Goal: Task Accomplishment & Management: Manage account settings

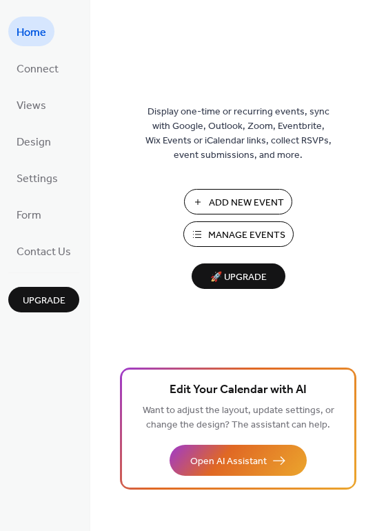
click at [232, 231] on span "Manage Events" at bounding box center [246, 235] width 77 height 14
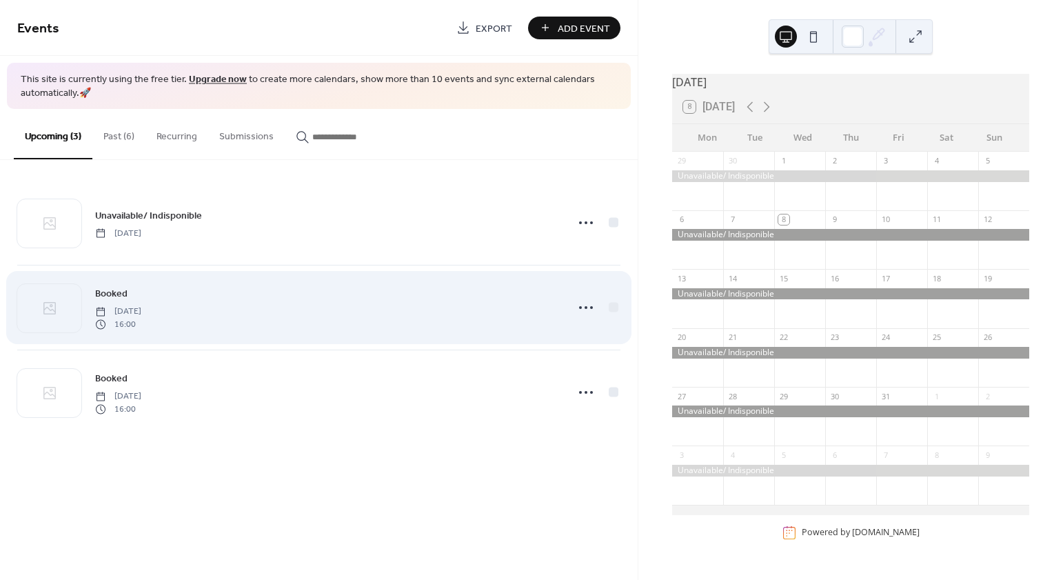
click at [424, 322] on div "Booked Saturday, July 11, 2026 16:00" at bounding box center [326, 307] width 463 height 44
click at [591, 309] on icon at bounding box center [586, 307] width 22 height 22
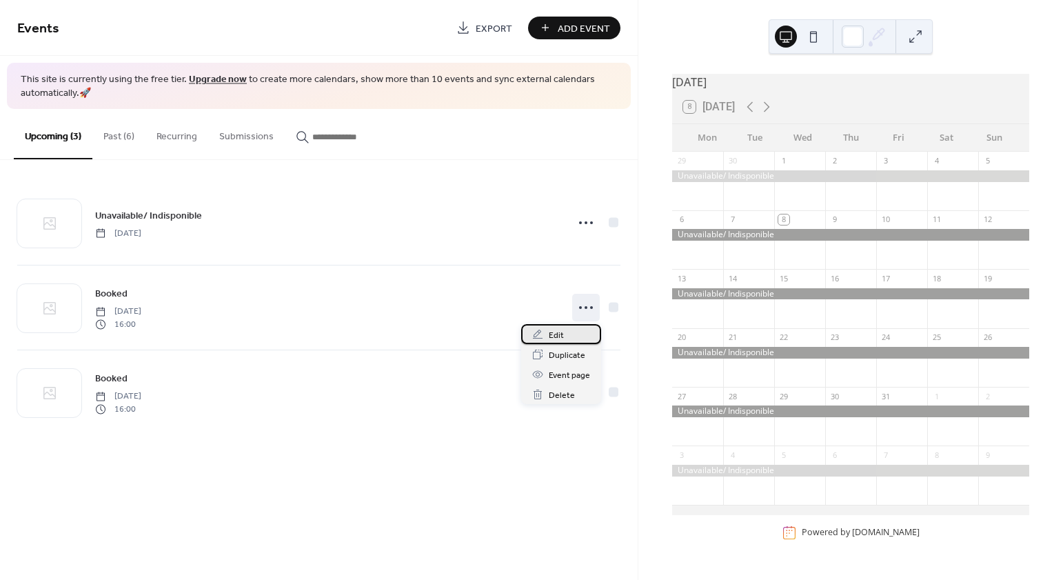
click at [575, 336] on div "Edit" at bounding box center [561, 334] width 80 height 20
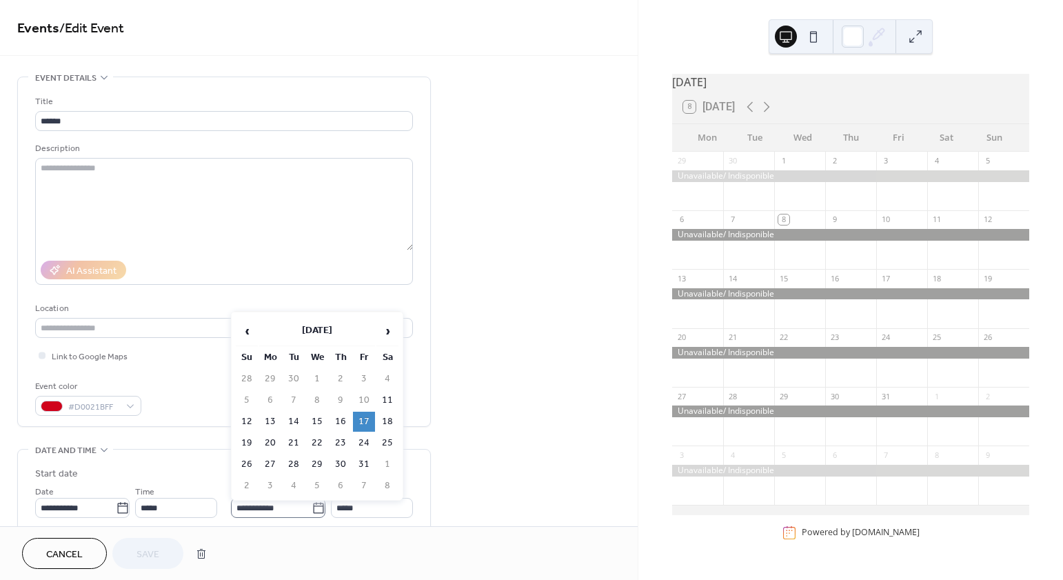
click at [316, 509] on icon at bounding box center [318, 508] width 14 height 14
click at [311, 509] on input "**********" at bounding box center [271, 508] width 81 height 20
click at [387, 463] on td "1" at bounding box center [387, 464] width 22 height 20
type input "**********"
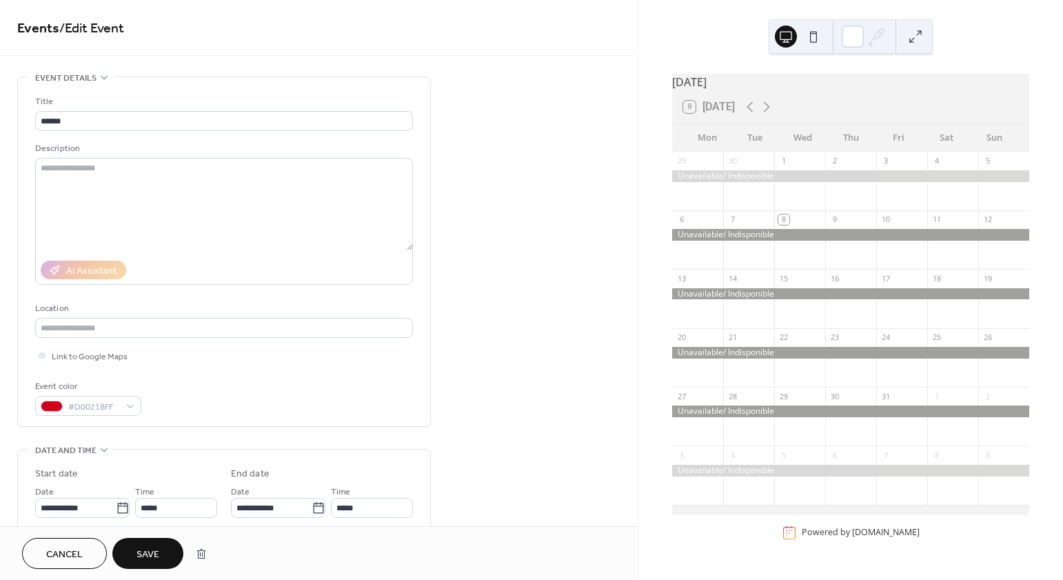
click at [152, 556] on span "Save" at bounding box center [147, 554] width 23 height 14
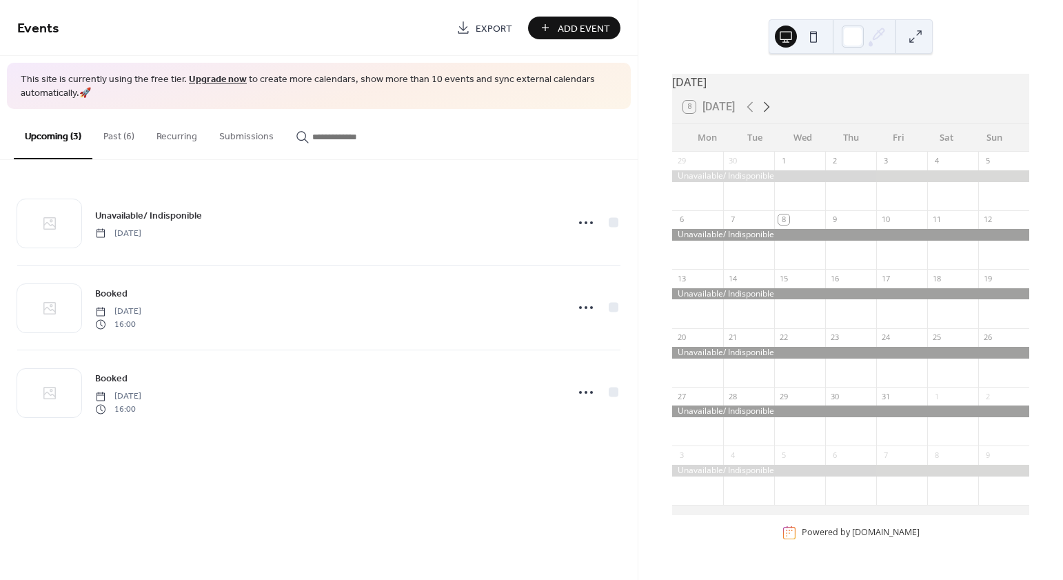
click at [770, 112] on icon at bounding box center [767, 107] width 6 height 10
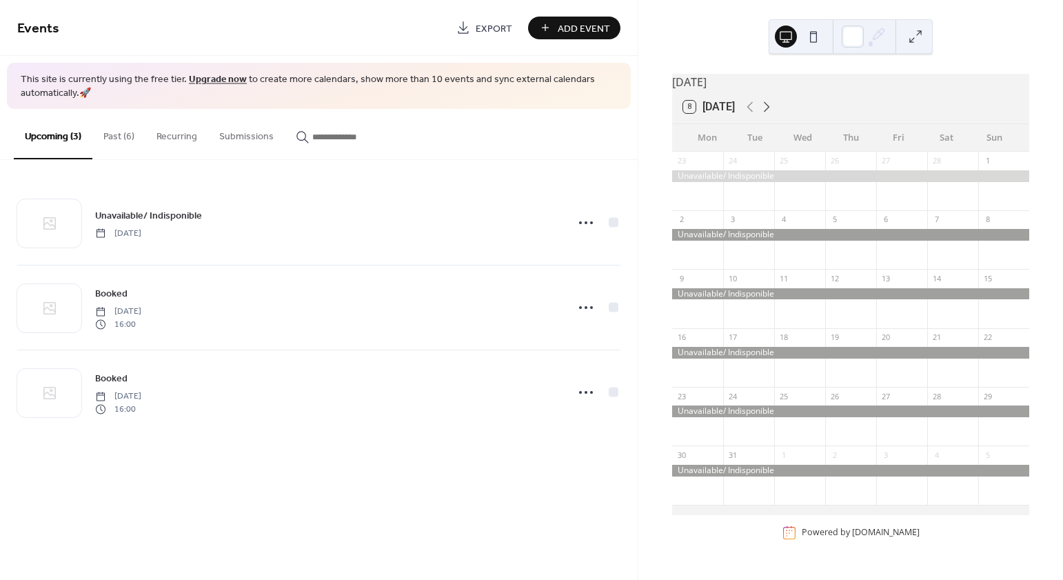
click at [770, 112] on icon at bounding box center [767, 107] width 6 height 10
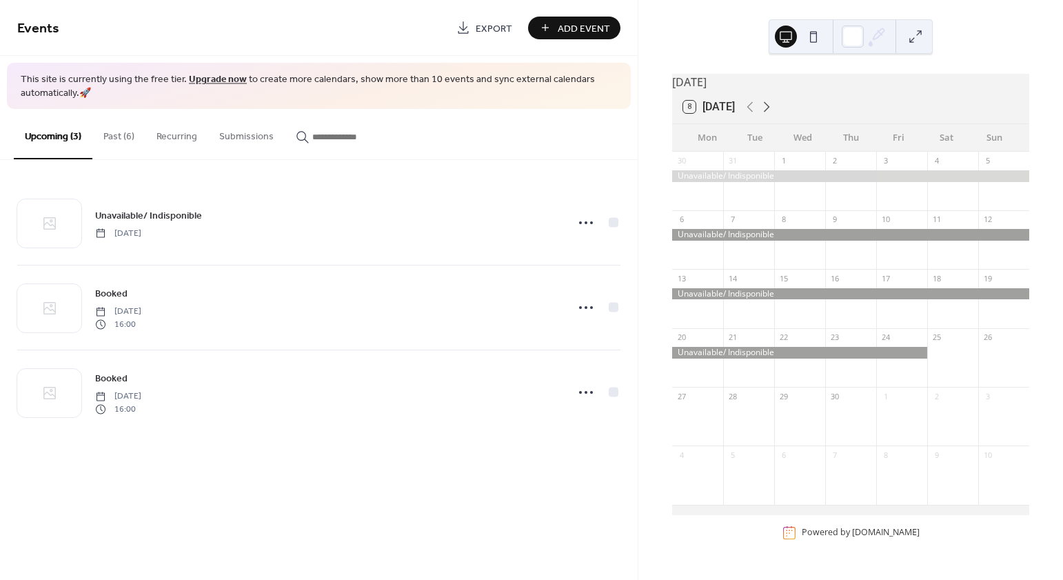
click at [770, 112] on icon at bounding box center [767, 107] width 6 height 10
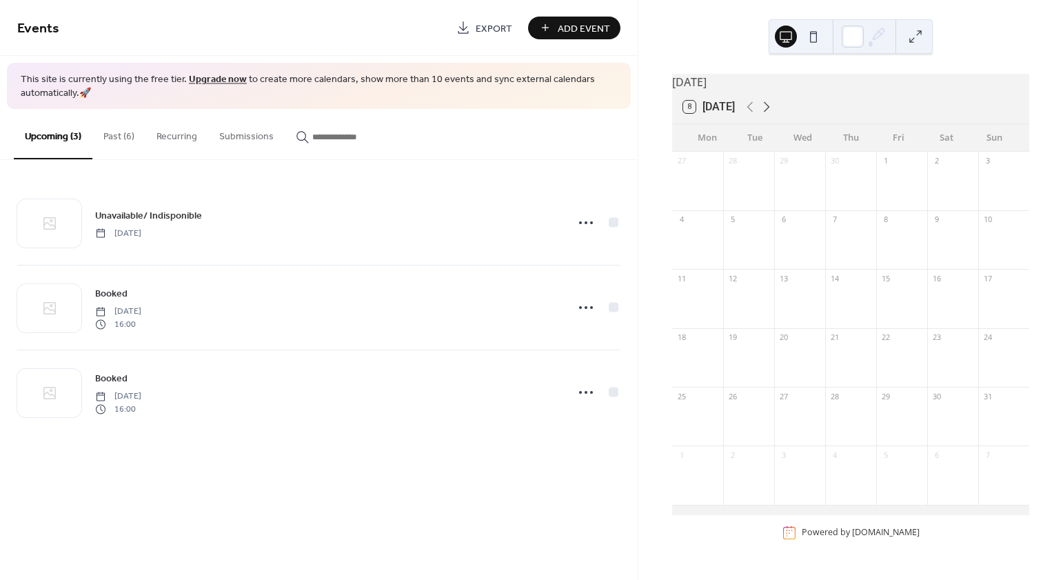
click at [770, 112] on icon at bounding box center [767, 107] width 6 height 10
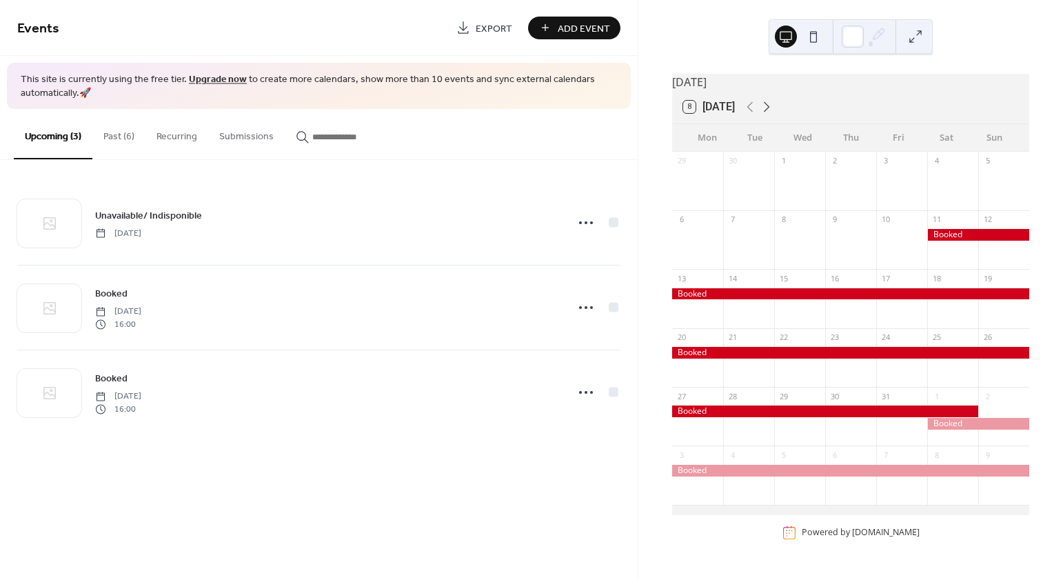
click at [769, 114] on icon at bounding box center [766, 107] width 17 height 17
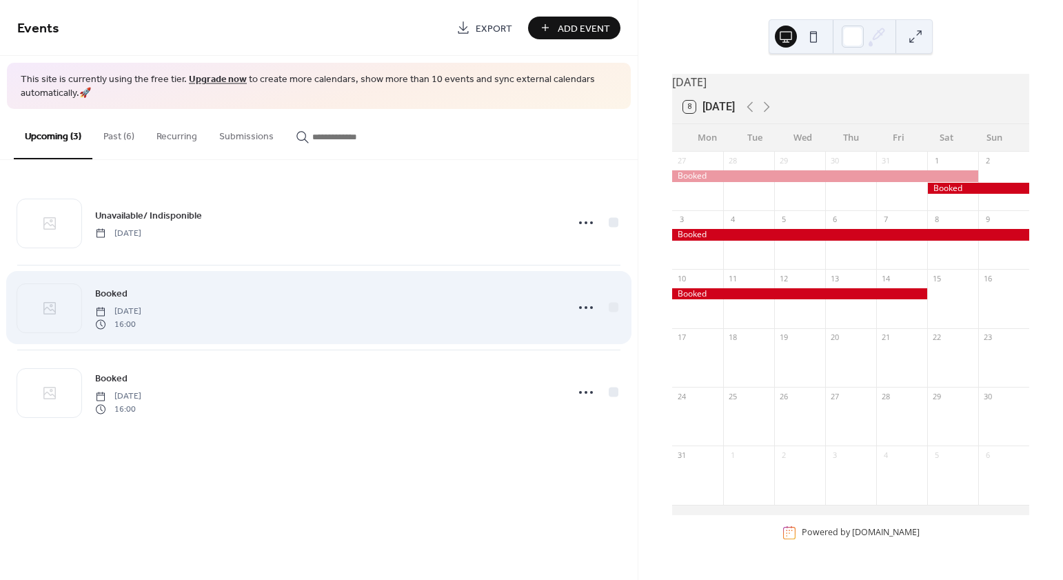
click at [419, 328] on div "Booked Saturday, July 11, 2026 16:00" at bounding box center [326, 307] width 463 height 44
click at [584, 306] on icon at bounding box center [586, 307] width 22 height 22
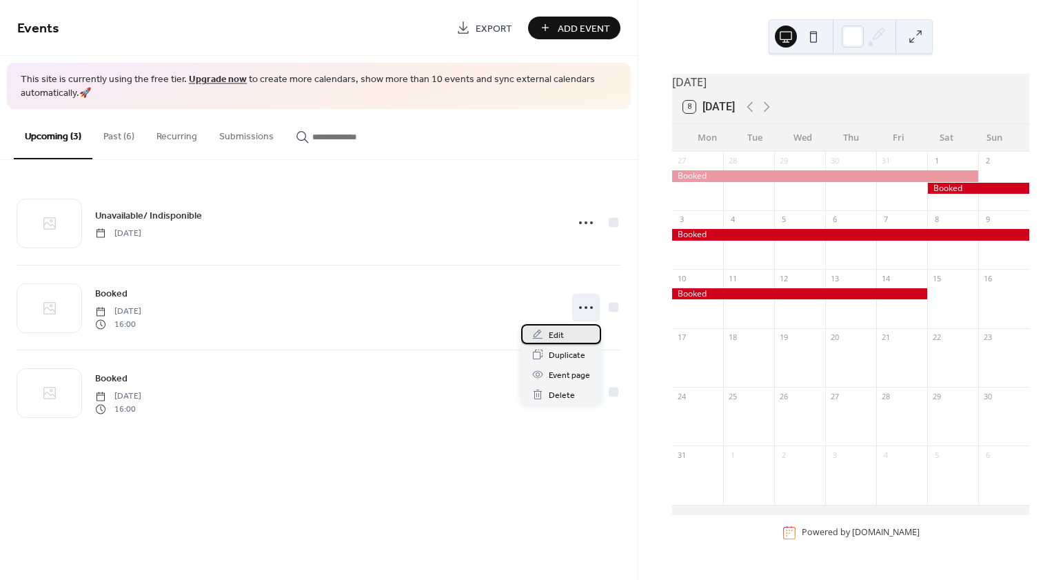
click at [563, 337] on div "Edit" at bounding box center [561, 334] width 80 height 20
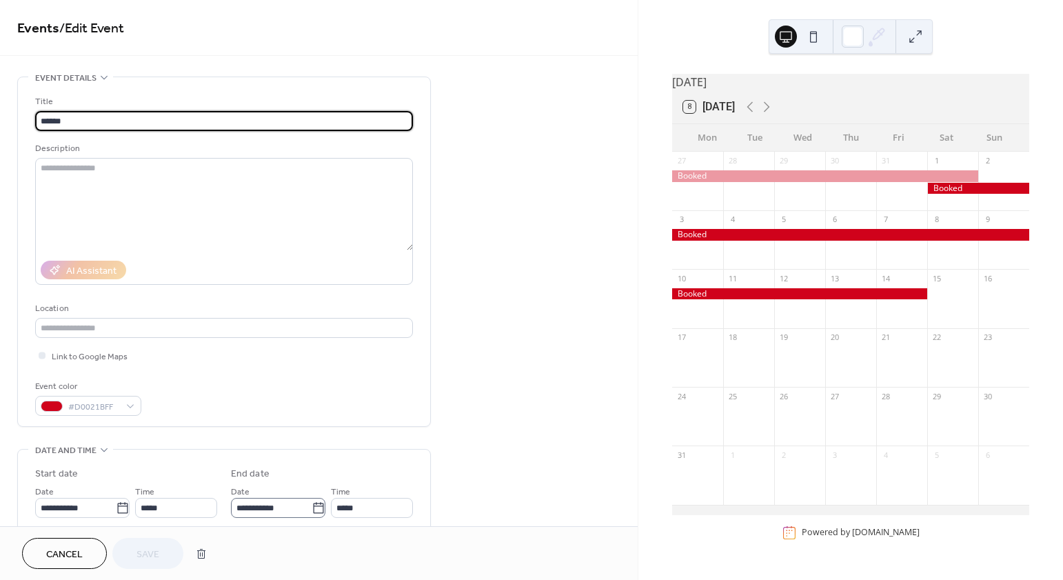
click at [316, 505] on icon at bounding box center [318, 507] width 10 height 11
click at [311, 505] on input "**********" at bounding box center [271, 508] width 81 height 20
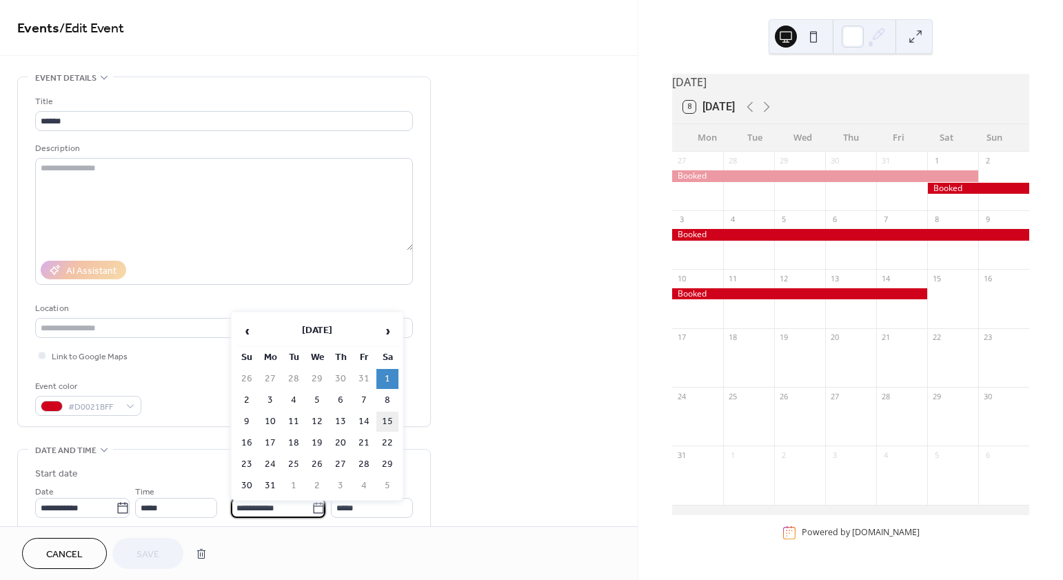
click at [382, 420] on td "15" at bounding box center [387, 421] width 22 height 20
type input "**********"
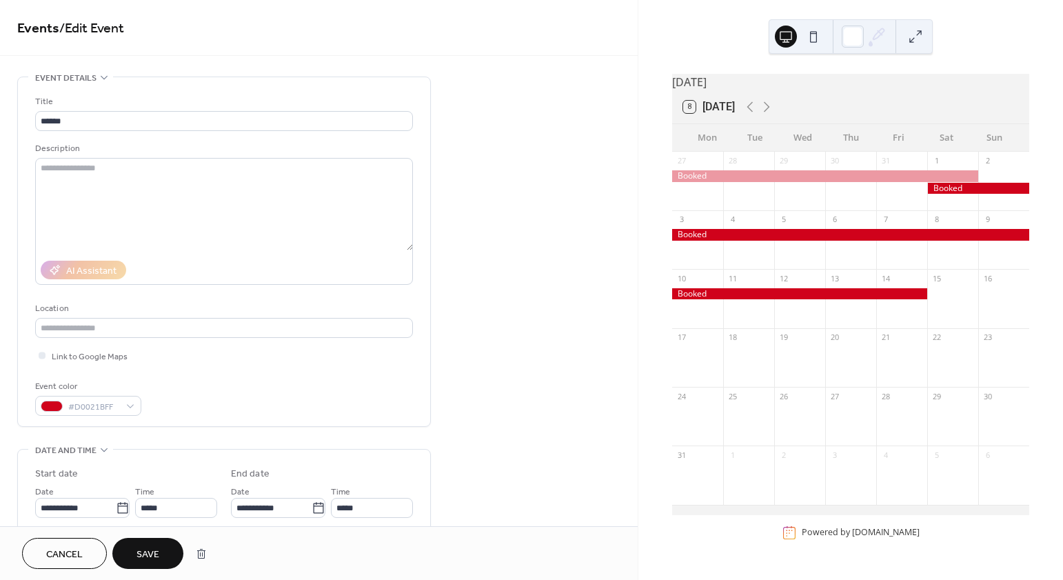
click at [145, 557] on span "Save" at bounding box center [147, 554] width 23 height 14
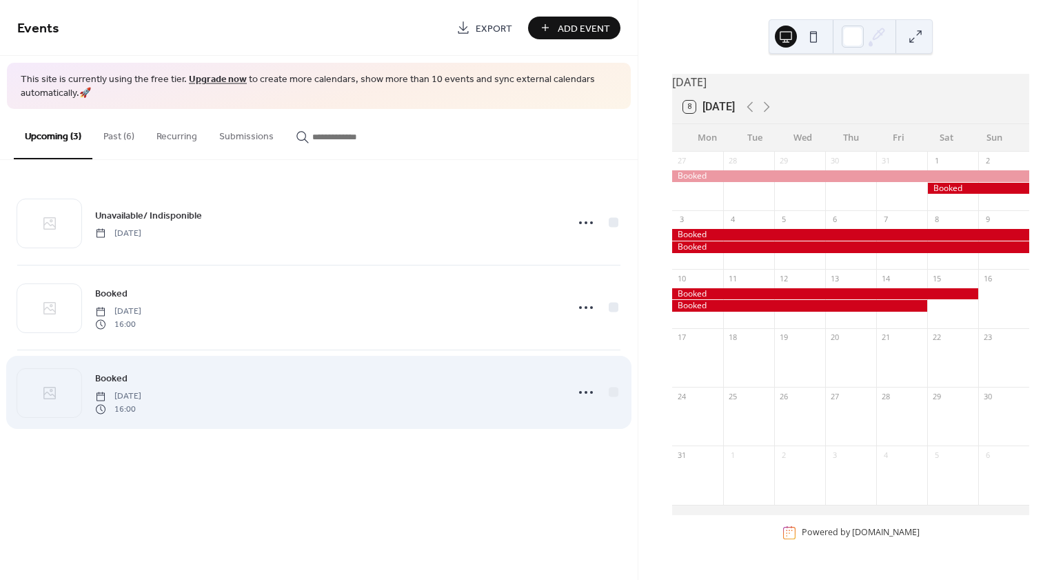
click at [515, 403] on div "Booked Saturday, August 1, 2026 16:00" at bounding box center [326, 392] width 463 height 44
click at [586, 393] on icon at bounding box center [586, 392] width 22 height 22
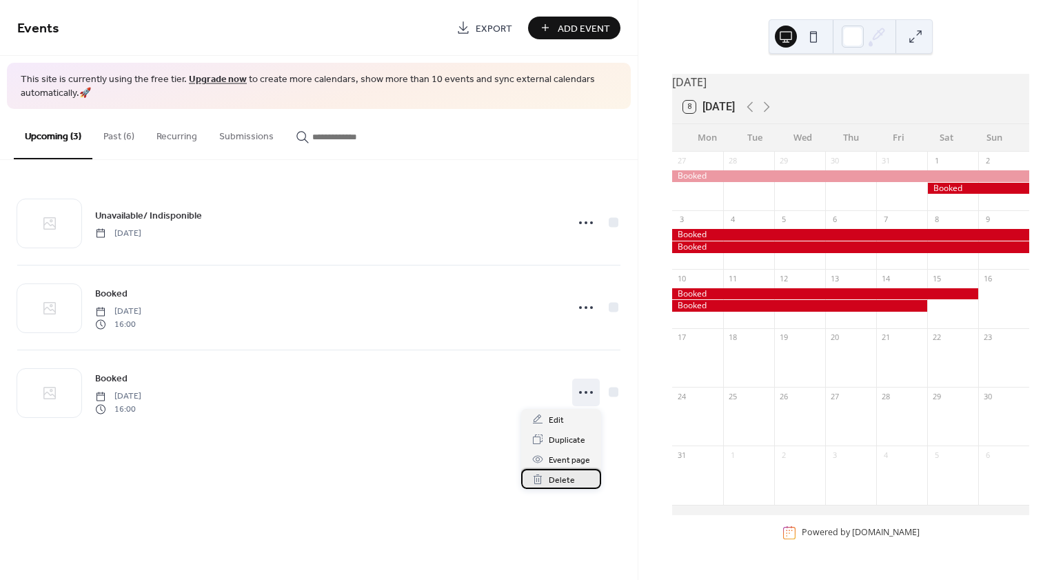
click at [573, 475] on div "Delete" at bounding box center [561, 479] width 80 height 20
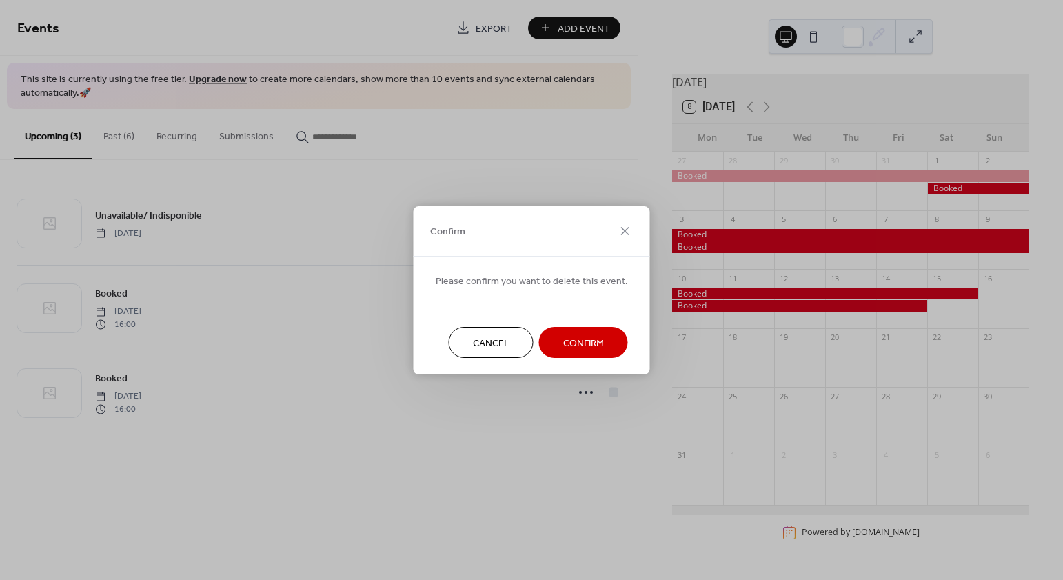
click at [580, 340] on span "Confirm" at bounding box center [583, 343] width 41 height 14
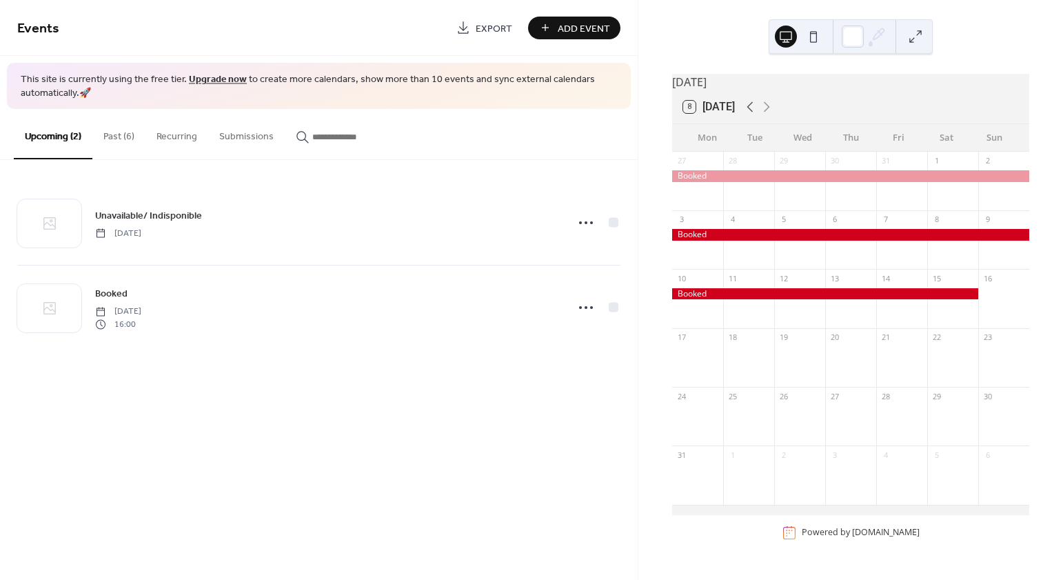
click at [752, 115] on icon at bounding box center [749, 107] width 17 height 17
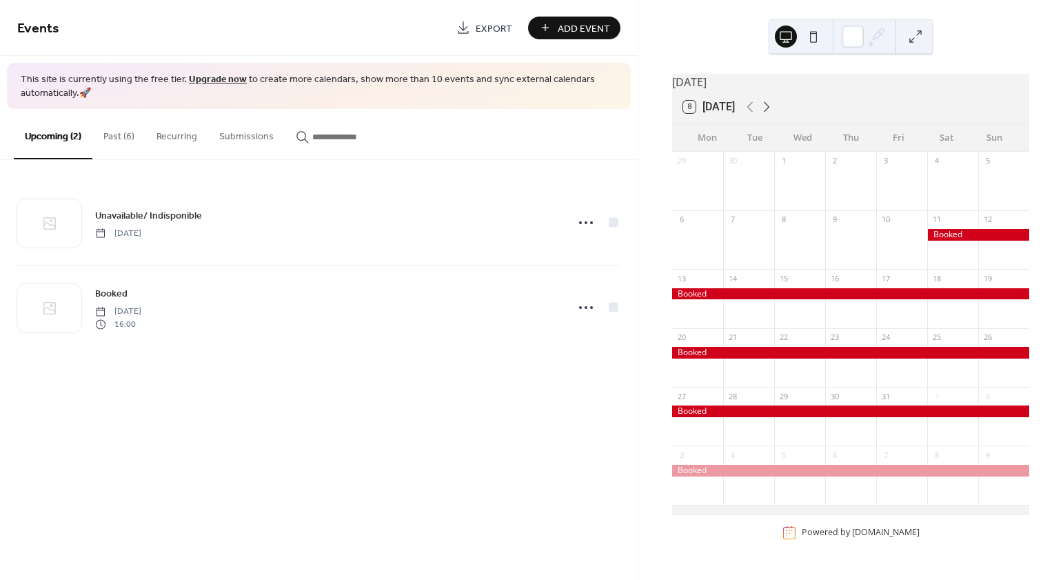
click at [770, 111] on icon at bounding box center [766, 107] width 17 height 17
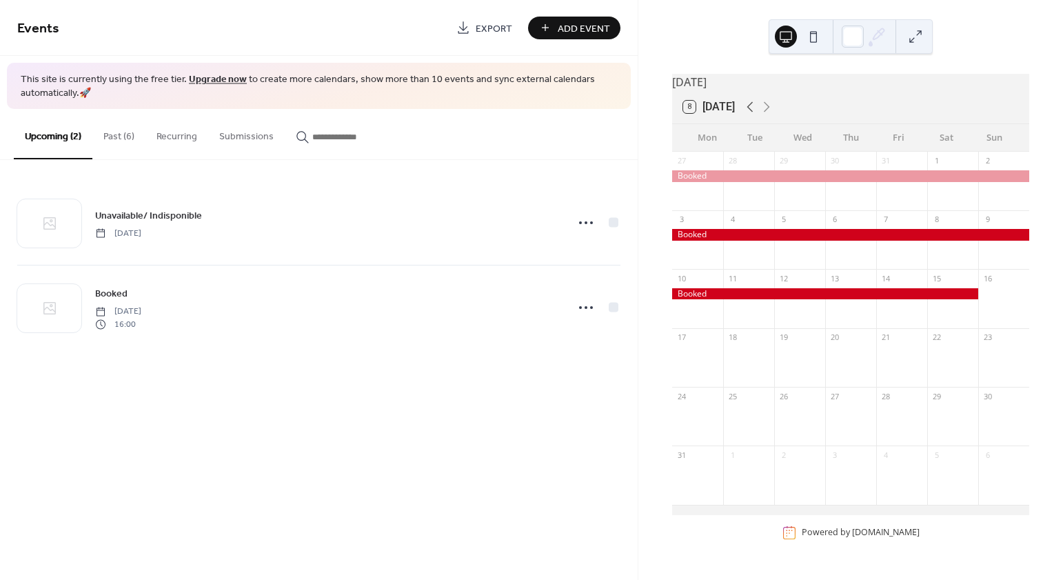
click at [750, 112] on icon at bounding box center [750, 107] width 6 height 10
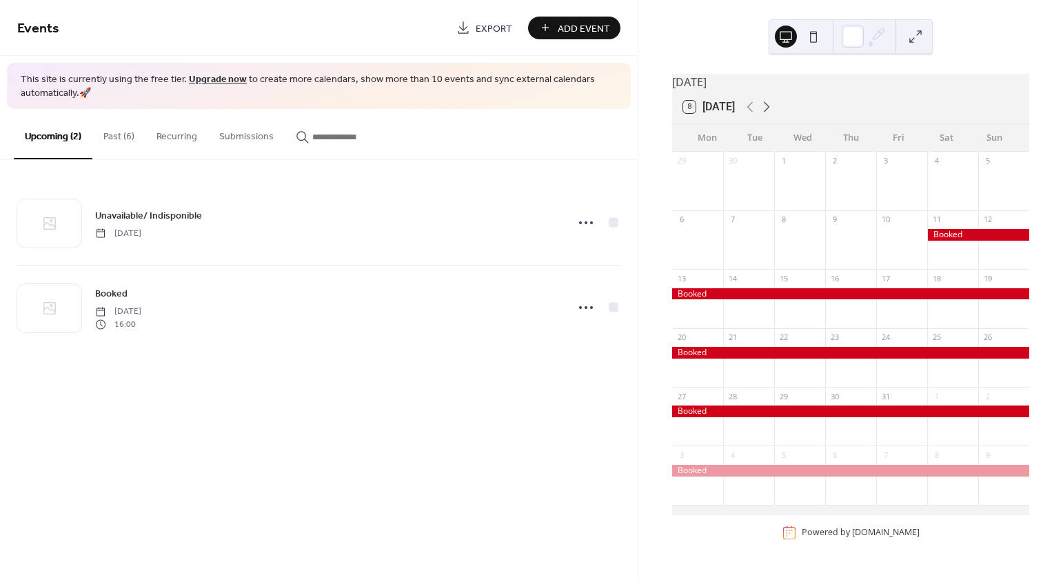
click at [770, 112] on icon at bounding box center [767, 107] width 6 height 10
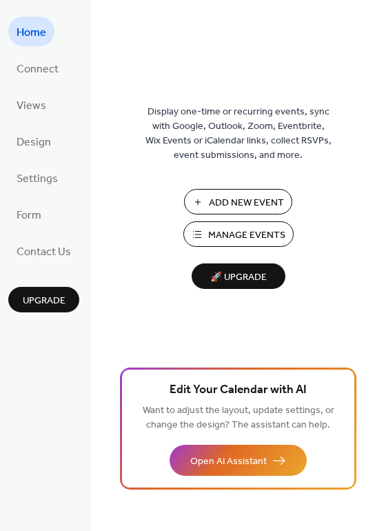
click at [244, 236] on span "Manage Events" at bounding box center [246, 235] width 77 height 14
click at [228, 234] on span "Manage Events" at bounding box center [246, 235] width 77 height 14
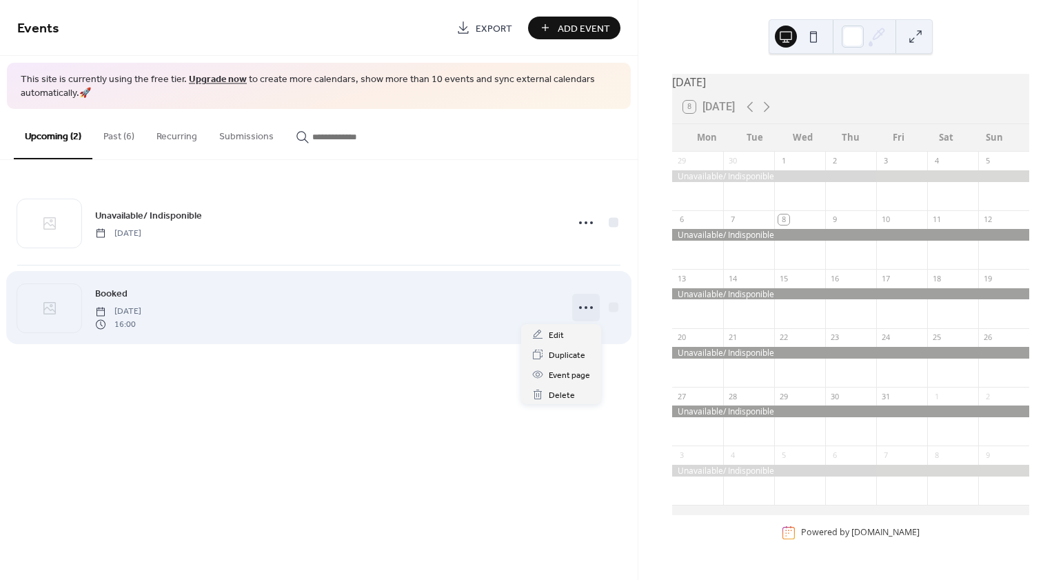
click at [581, 306] on icon at bounding box center [586, 307] width 22 height 22
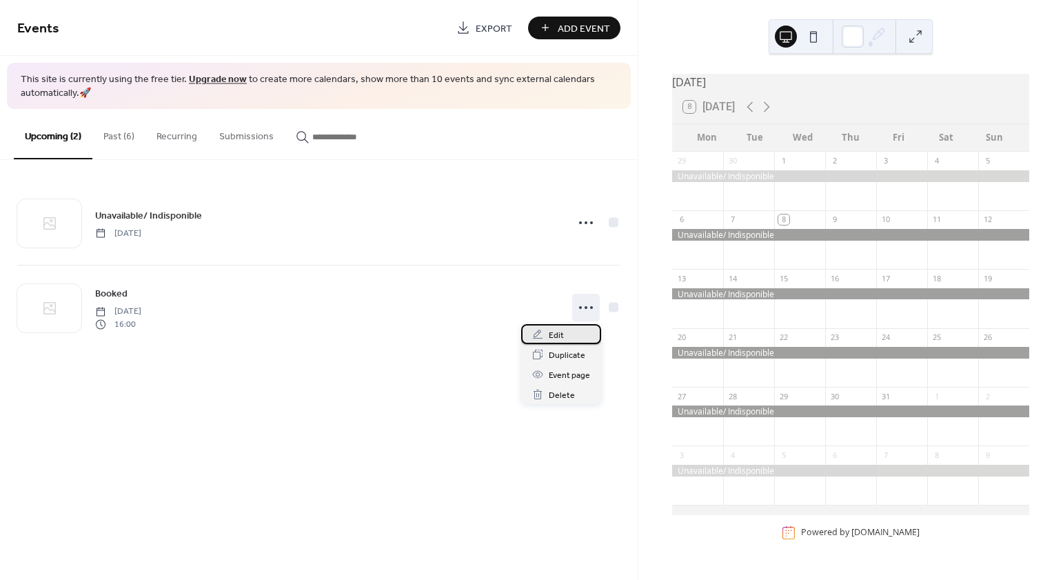
click at [566, 331] on div "Edit" at bounding box center [561, 334] width 80 height 20
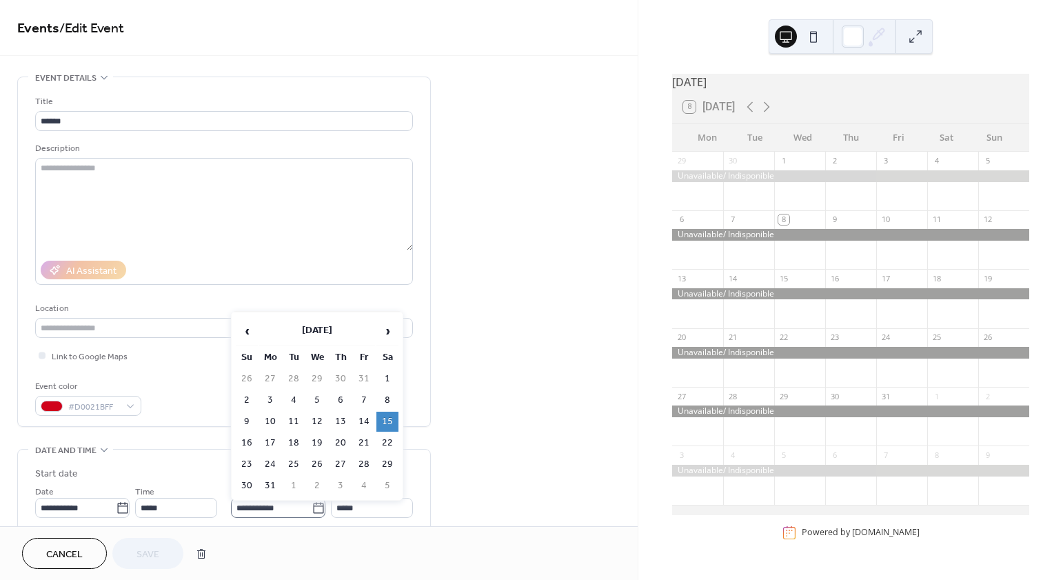
click at [315, 509] on icon at bounding box center [318, 508] width 14 height 14
click at [311, 509] on input "**********" at bounding box center [271, 508] width 81 height 20
click at [366, 422] on td "14" at bounding box center [364, 421] width 22 height 20
type input "**********"
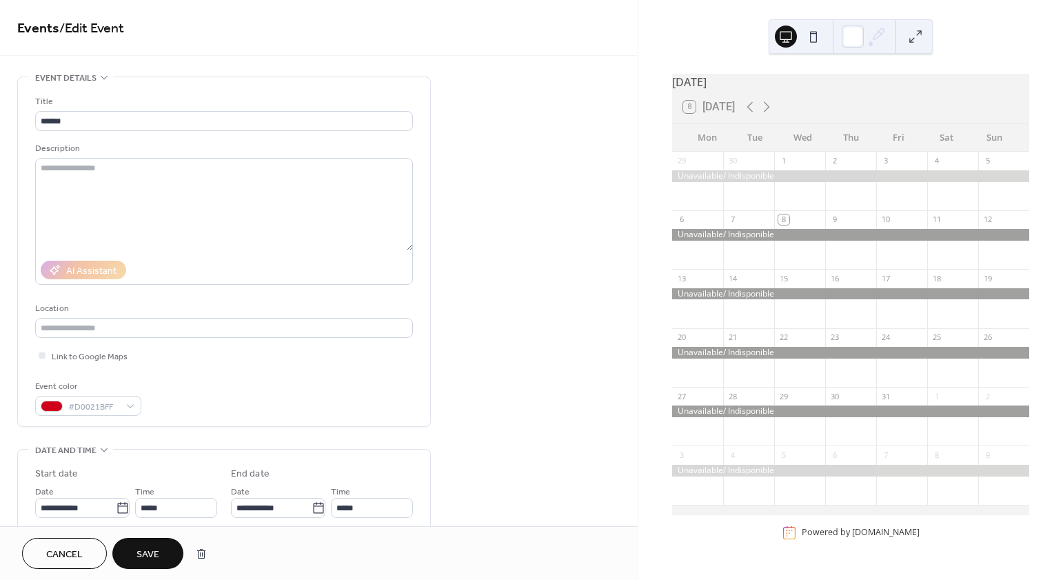
click at [156, 551] on span "Save" at bounding box center [147, 554] width 23 height 14
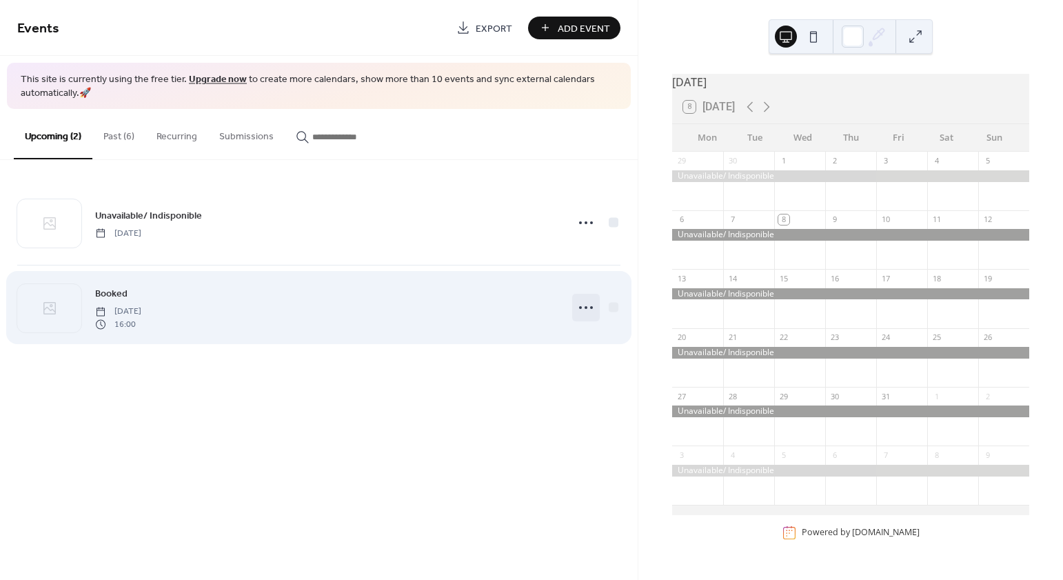
click at [582, 307] on icon at bounding box center [586, 307] width 22 height 22
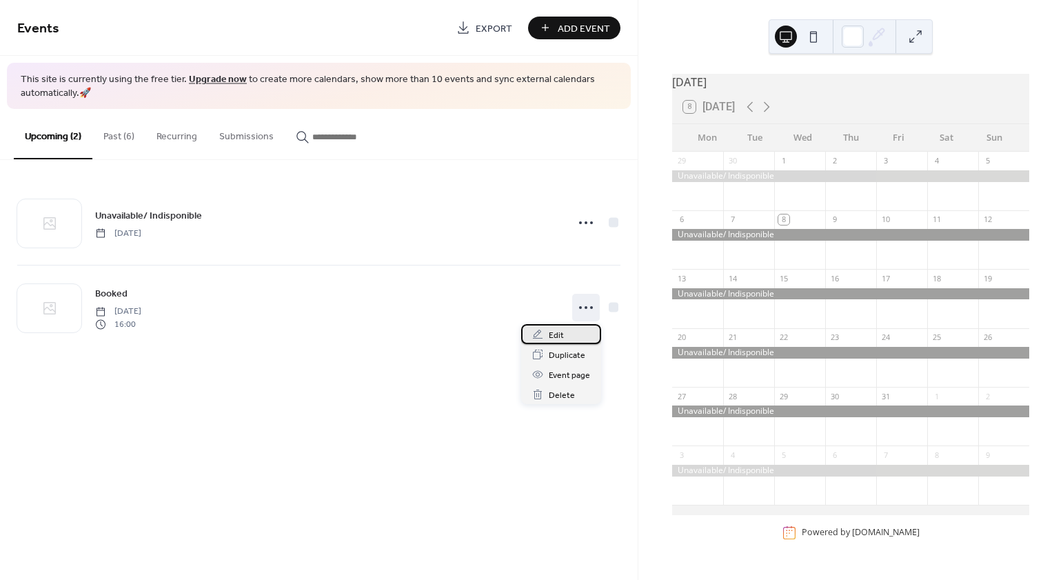
click at [571, 334] on div "Edit" at bounding box center [561, 334] width 80 height 20
